Goal: Communication & Community: Answer question/provide support

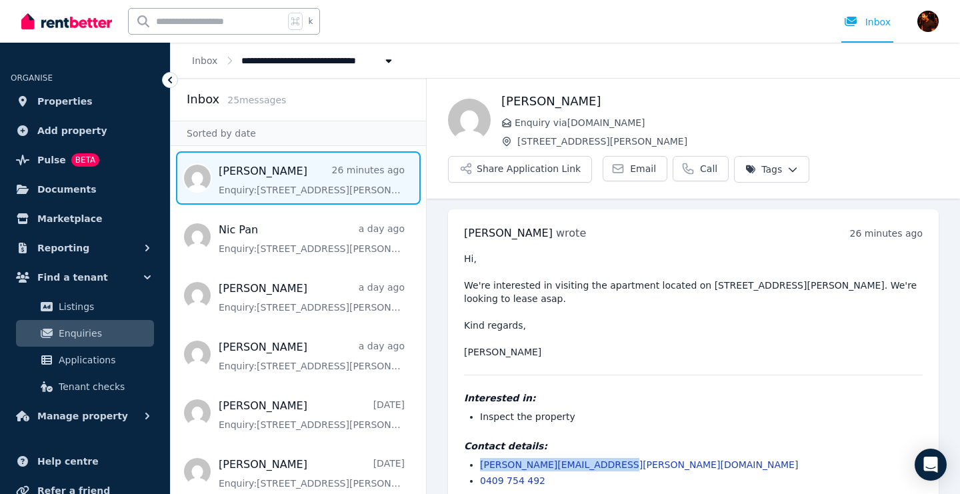
scroll to position [6, 0]
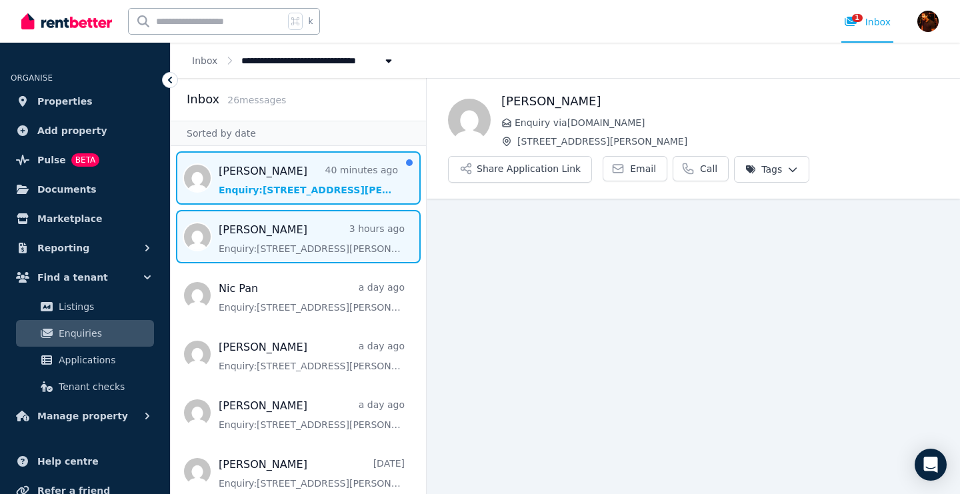
click at [334, 187] on span "Message list" at bounding box center [298, 177] width 255 height 53
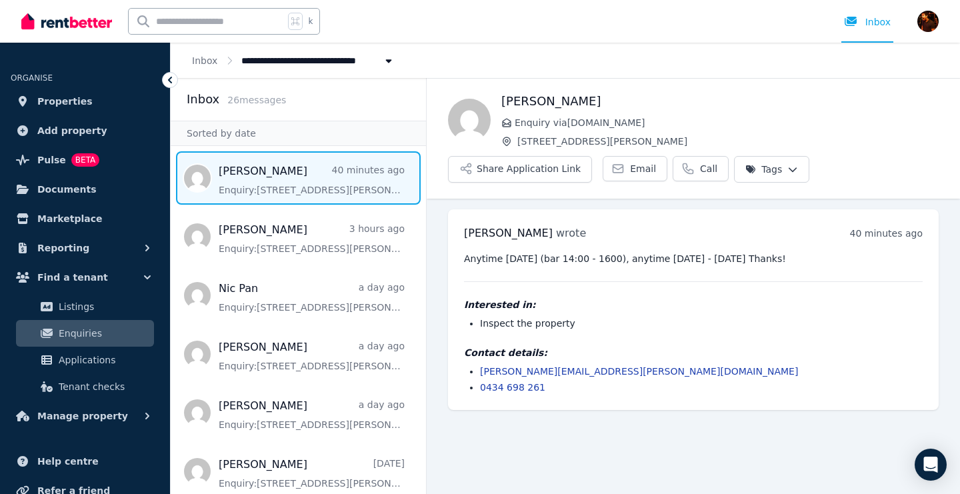
click at [479, 233] on span "[PERSON_NAME]" at bounding box center [508, 233] width 89 height 13
copy span "[PERSON_NAME]"
